Goal: Find specific page/section: Find specific page/section

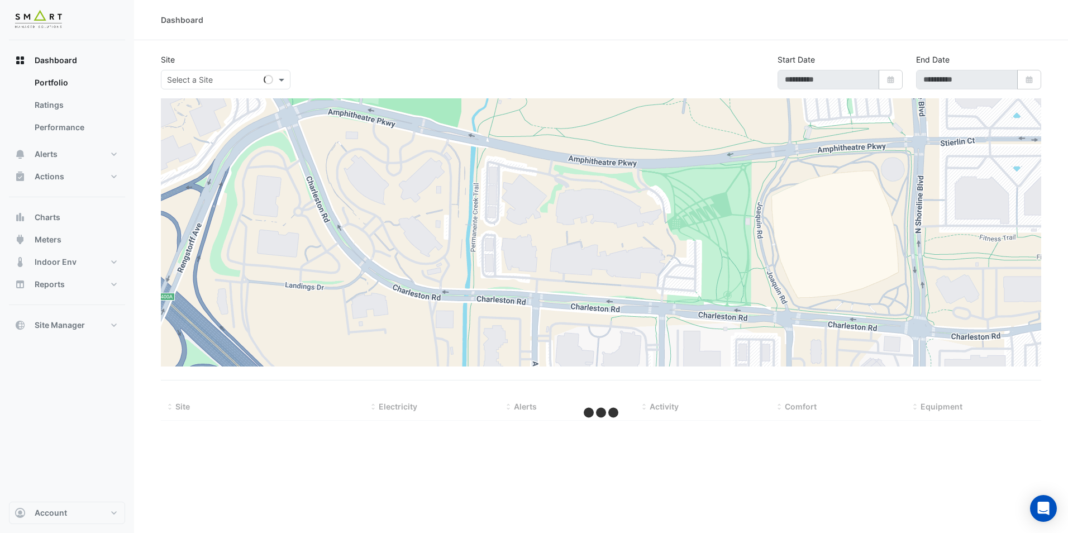
type input "**********"
select select "**"
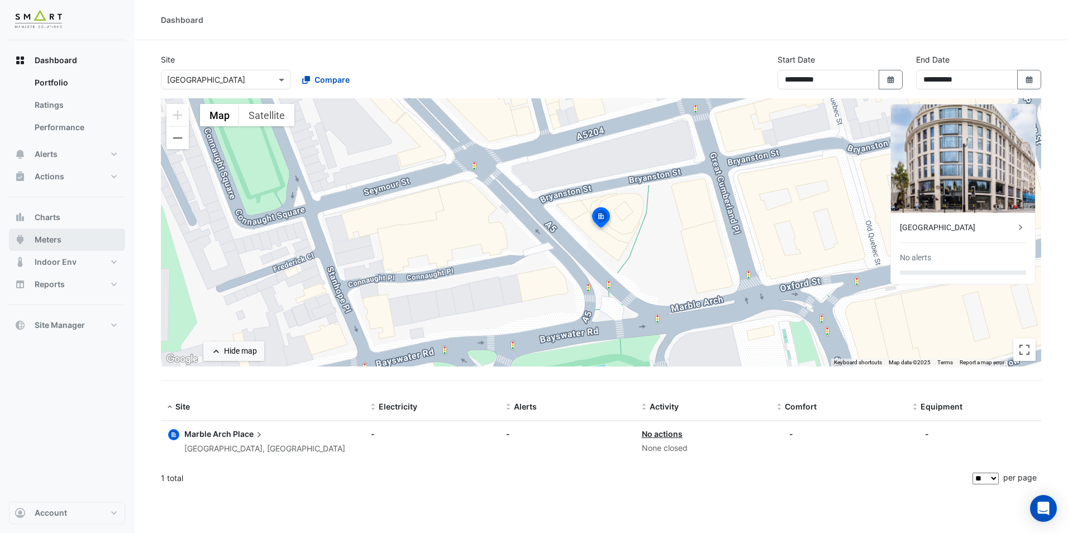
click at [78, 231] on button "Meters" at bounding box center [67, 239] width 116 height 22
